Goal: Information Seeking & Learning: Learn about a topic

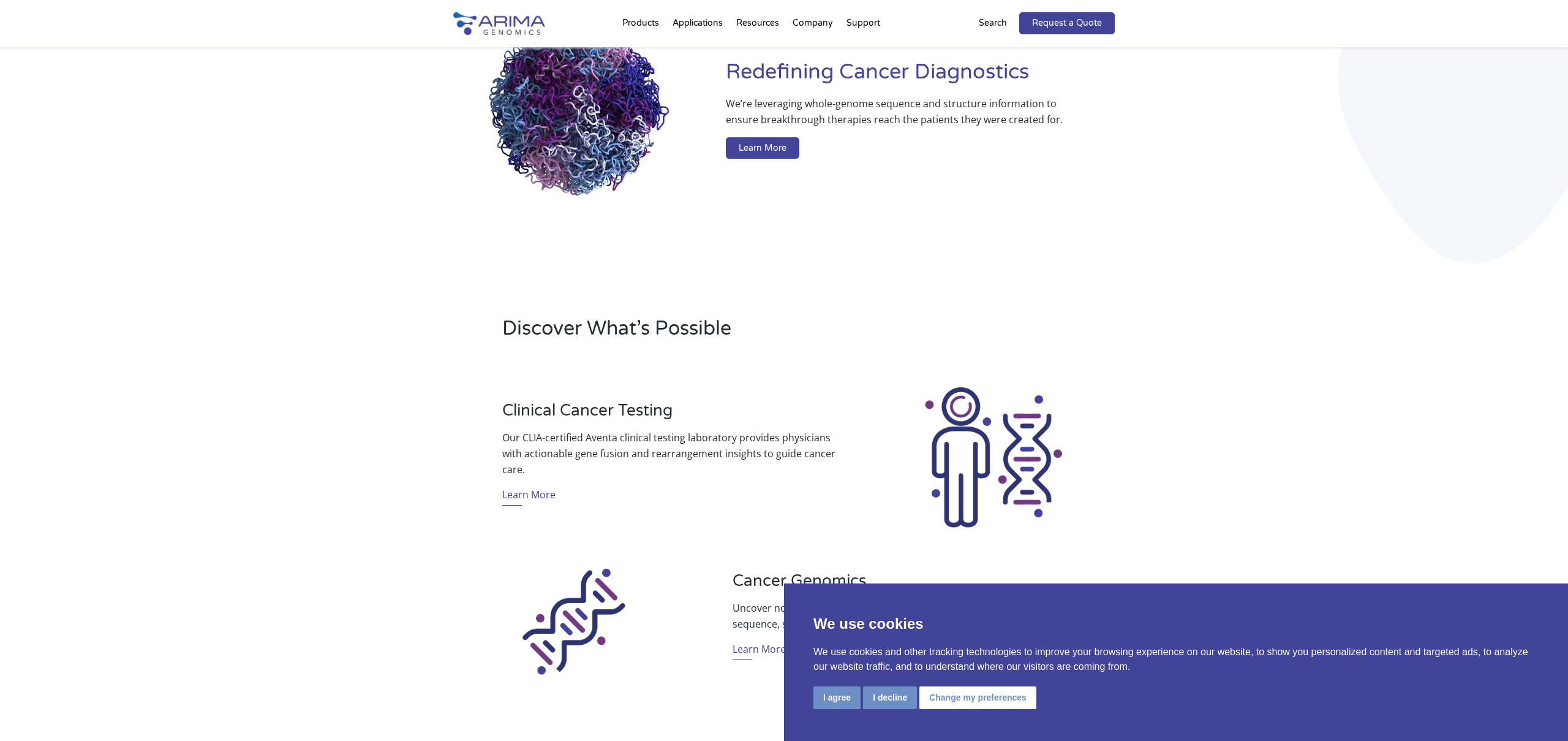
scroll to position [139, 0]
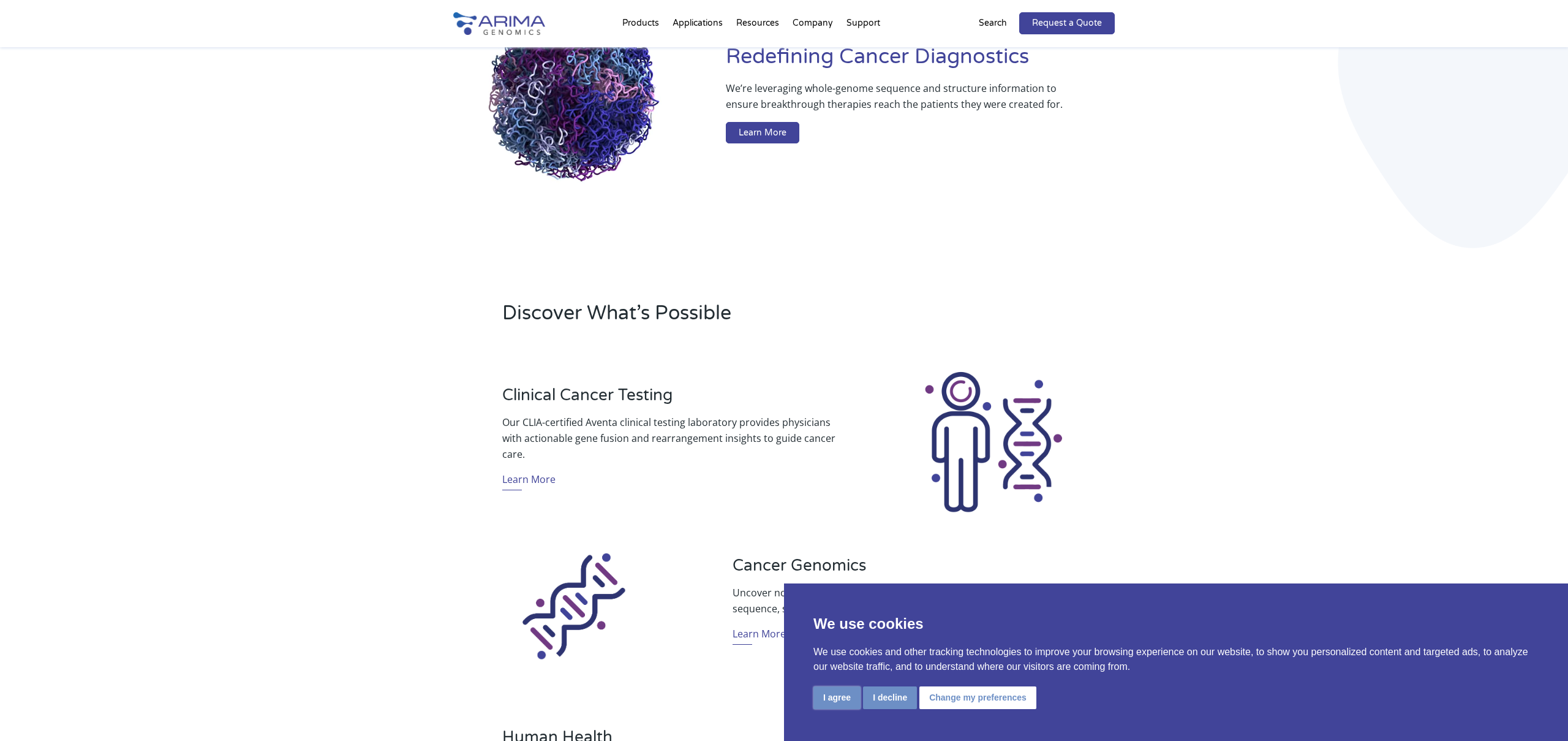
click at [834, 706] on button "I agree" at bounding box center [837, 697] width 47 height 23
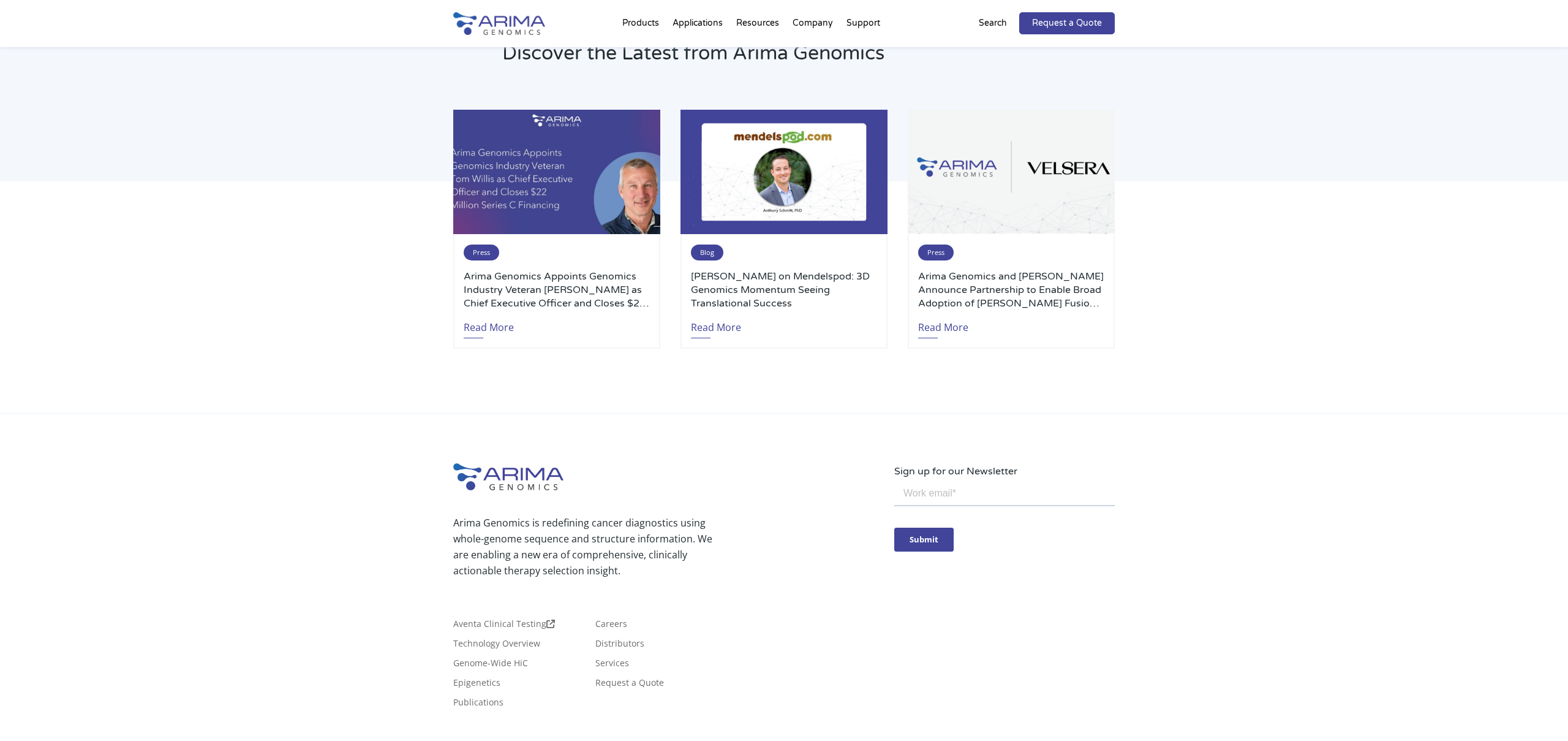
scroll to position [2672, 0]
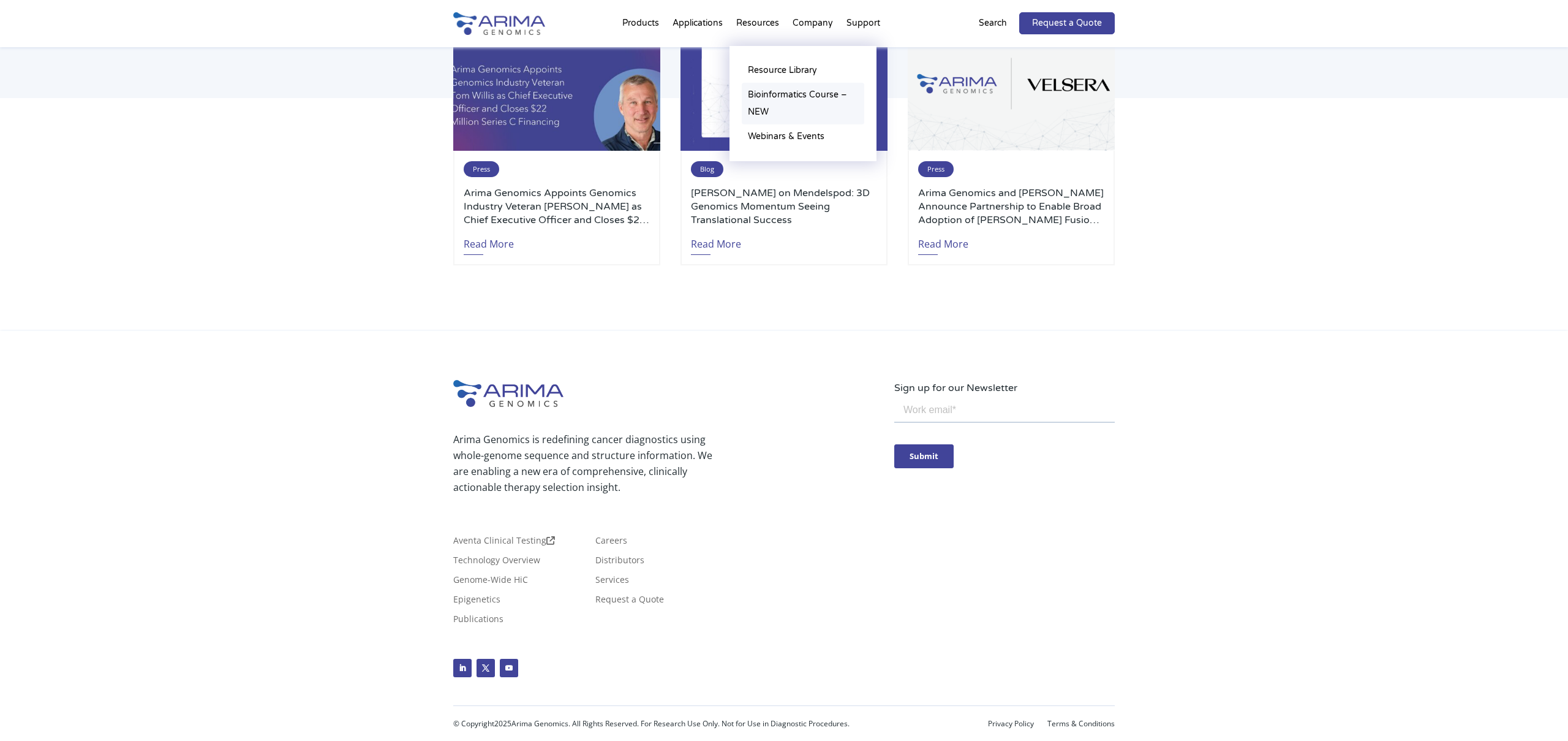
click at [767, 99] on link "Bioinformatics Course – NEW" at bounding box center [803, 103] width 122 height 42
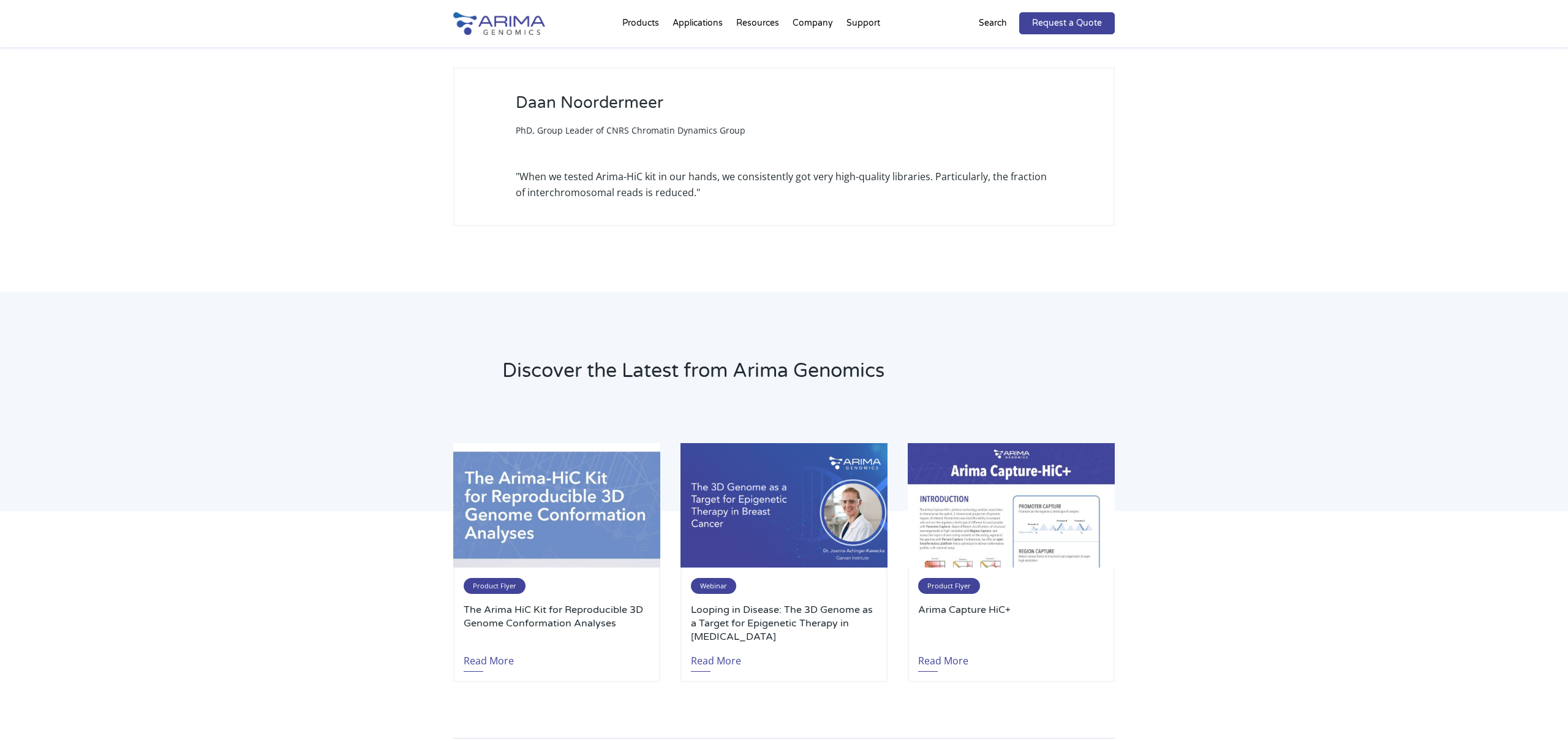
scroll to position [1532, 0]
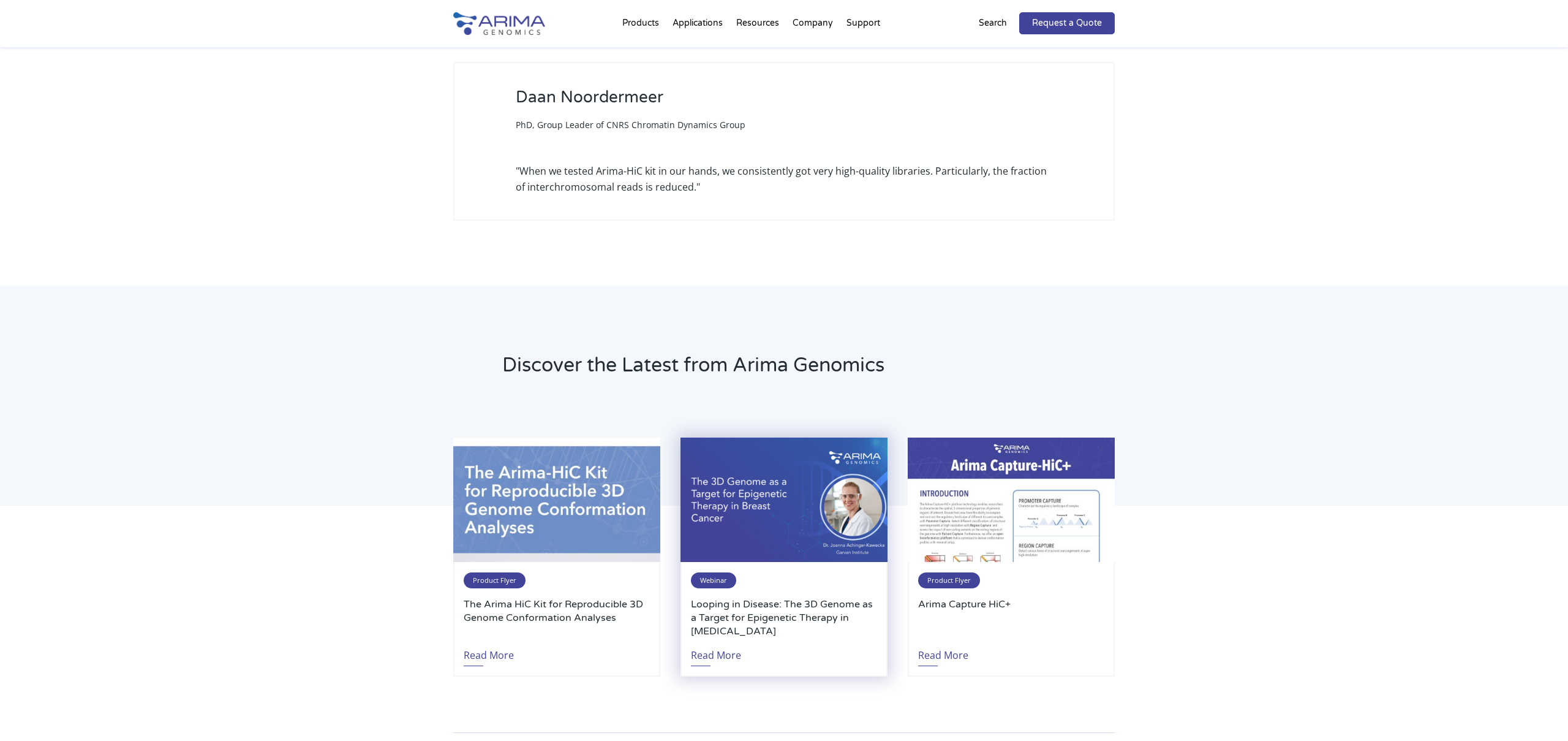
click at [717, 597] on h3 "Looping in Disease: The 3D Genome as a Target for Epigenetic Therapy in [MEDICA…" at bounding box center [784, 617] width 186 height 40
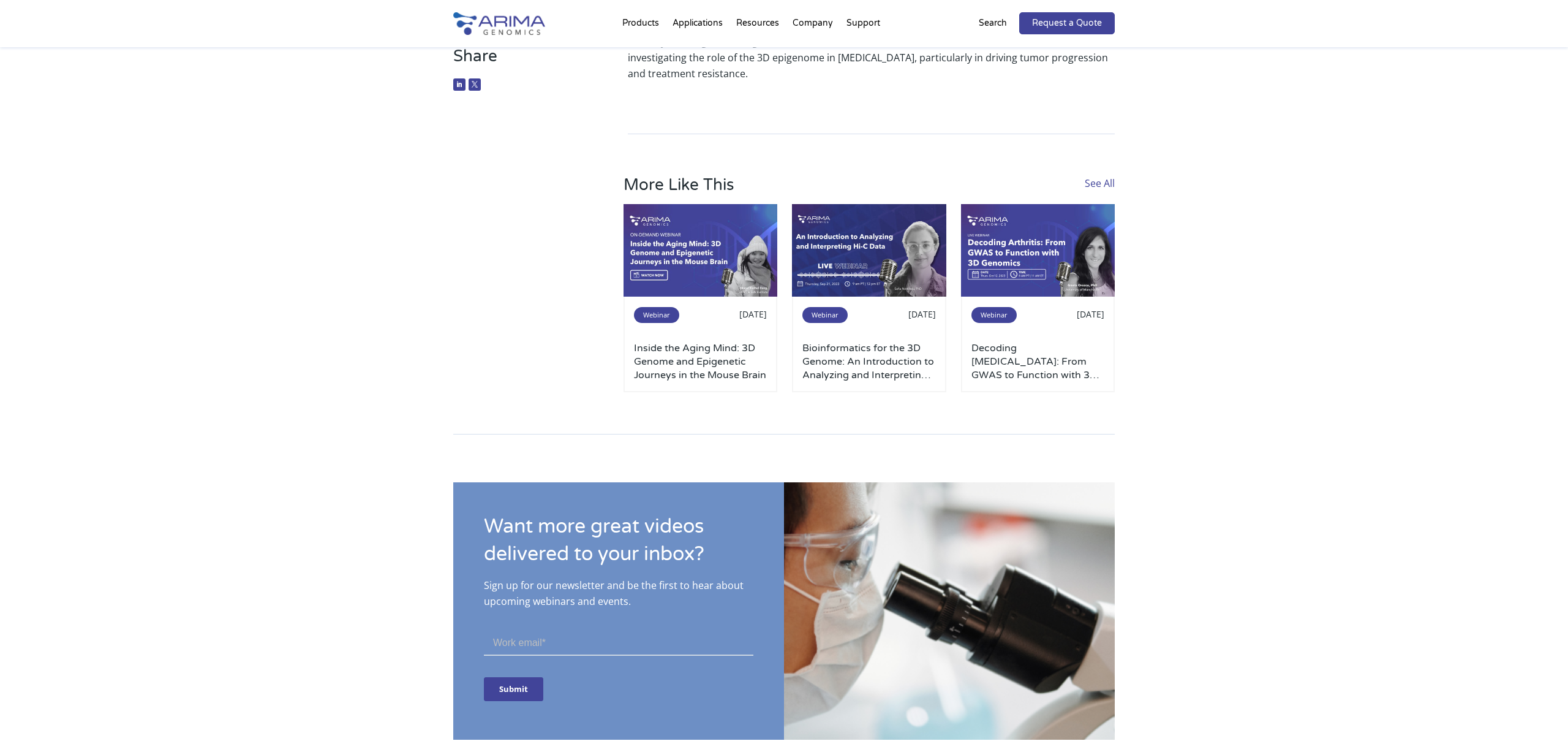
scroll to position [896, 0]
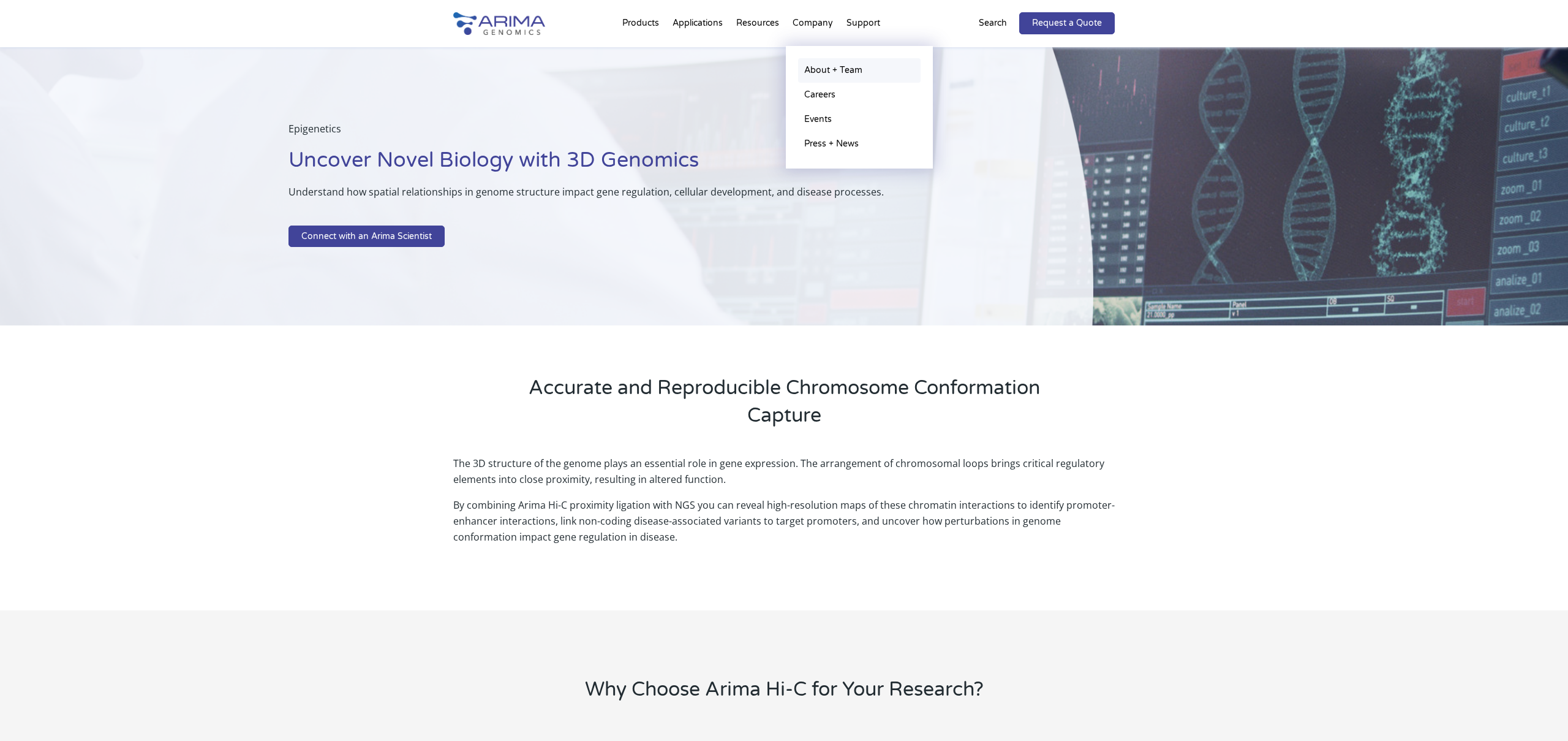
click at [818, 69] on link "About + Team" at bounding box center [859, 69] width 122 height 24
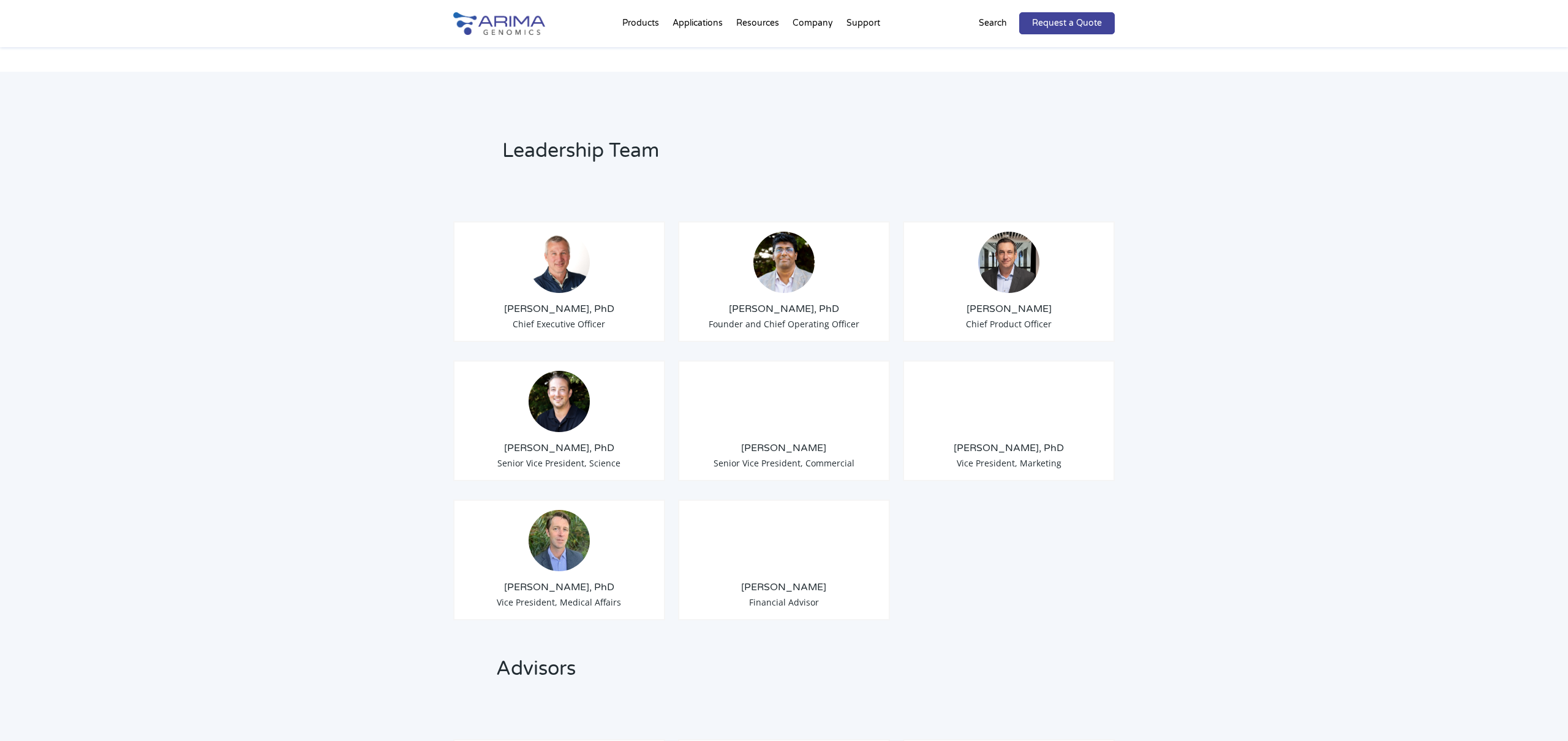
scroll to position [810, 0]
